Goal: Book appointment/travel/reservation

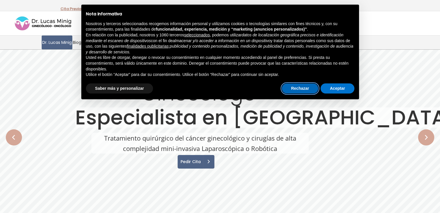
click at [302, 88] on button "Rechazar" at bounding box center [300, 89] width 36 height 10
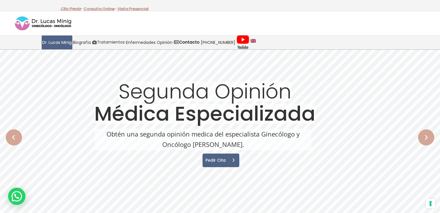
click at [71, 9] on link "Cita Previa" at bounding box center [70, 8] width 20 height 5
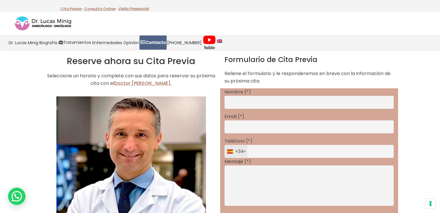
click at [132, 6] on link "Visita Presencial" at bounding box center [133, 8] width 31 height 5
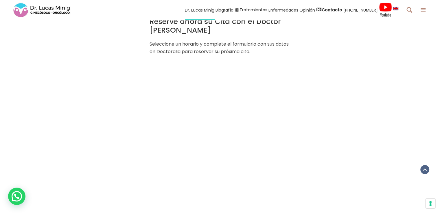
scroll to position [809, 0]
